Goal: Task Accomplishment & Management: Complete application form

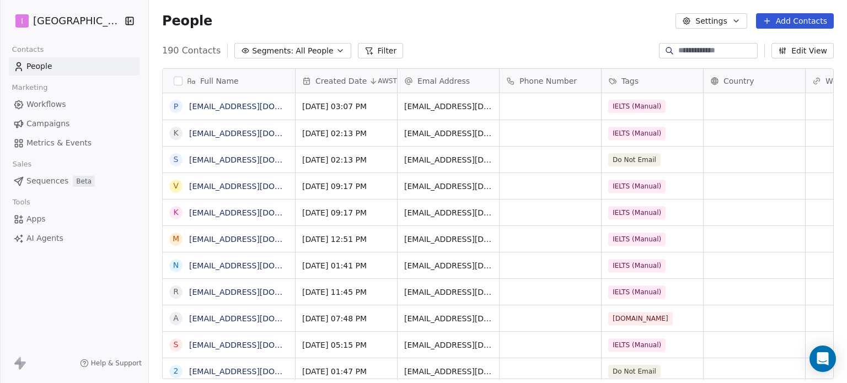
scroll to position [9, 9]
click at [772, 19] on icon at bounding box center [767, 21] width 9 height 9
click at [793, 45] on span "Create new contact" at bounding box center [801, 45] width 76 height 12
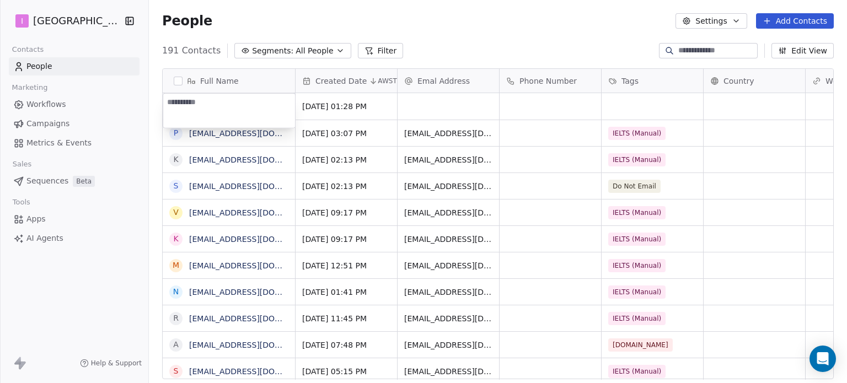
type textarea "**********"
click at [421, 104] on html "I IELTS University Contacts People Marketing Workflows Campaigns Metrics & Even…" at bounding box center [423, 191] width 847 height 383
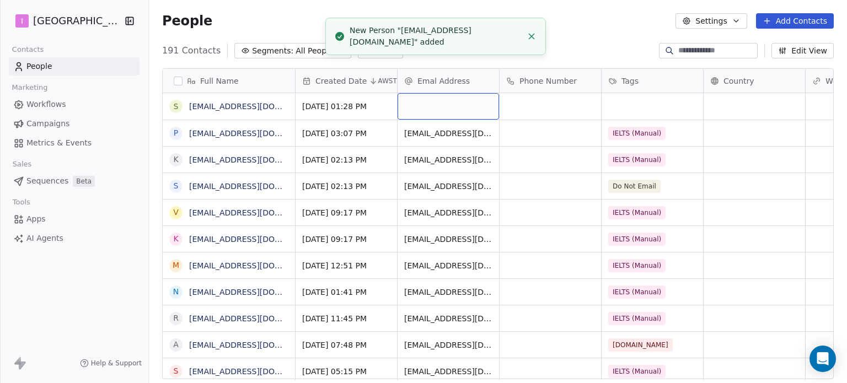
click at [421, 104] on div "grid" at bounding box center [448, 106] width 101 height 26
type input "**********"
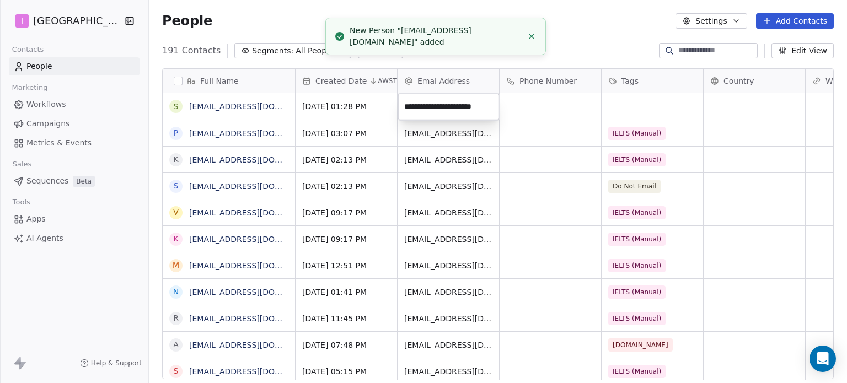
click at [635, 108] on html "I IELTS University Contacts People Marketing Workflows Campaigns Metrics & Even…" at bounding box center [423, 191] width 847 height 383
click at [634, 108] on html "I IELTS University Contacts People Marketing Workflows Campaigns Metrics & Even…" at bounding box center [423, 191] width 847 height 383
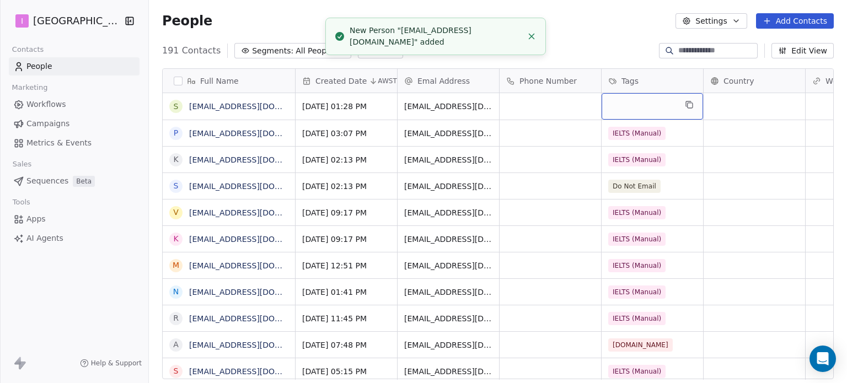
click at [634, 108] on div "grid" at bounding box center [652, 106] width 101 height 26
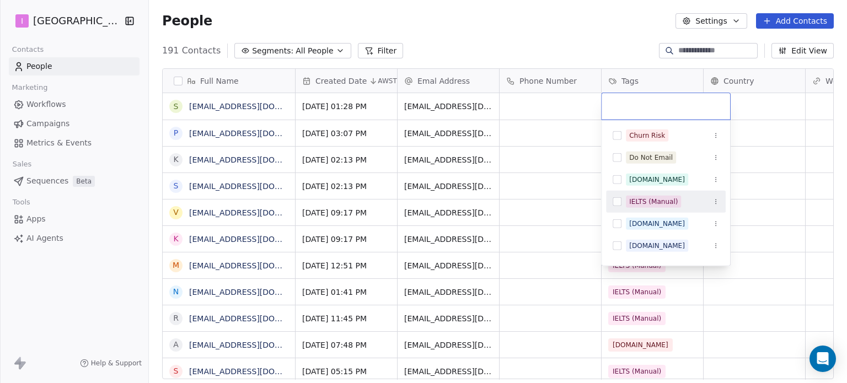
click at [651, 200] on div "IELTS (Manual)" at bounding box center [653, 202] width 49 height 10
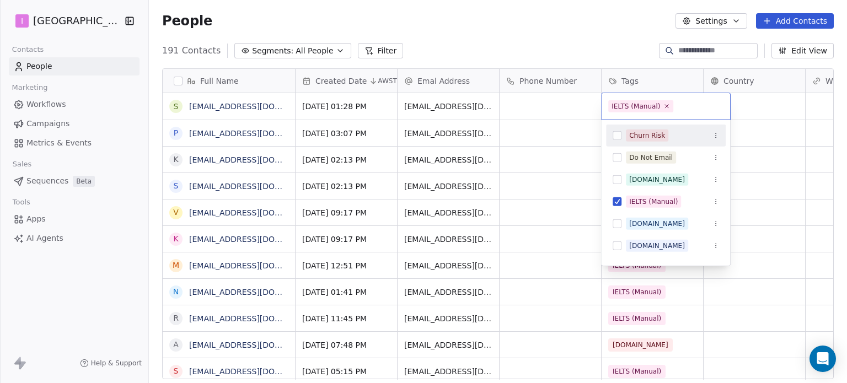
click at [536, 46] on html "I IELTS University Contacts People Marketing Workflows Campaigns Metrics & Even…" at bounding box center [423, 191] width 847 height 383
